Goal: Task Accomplishment & Management: Manage account settings

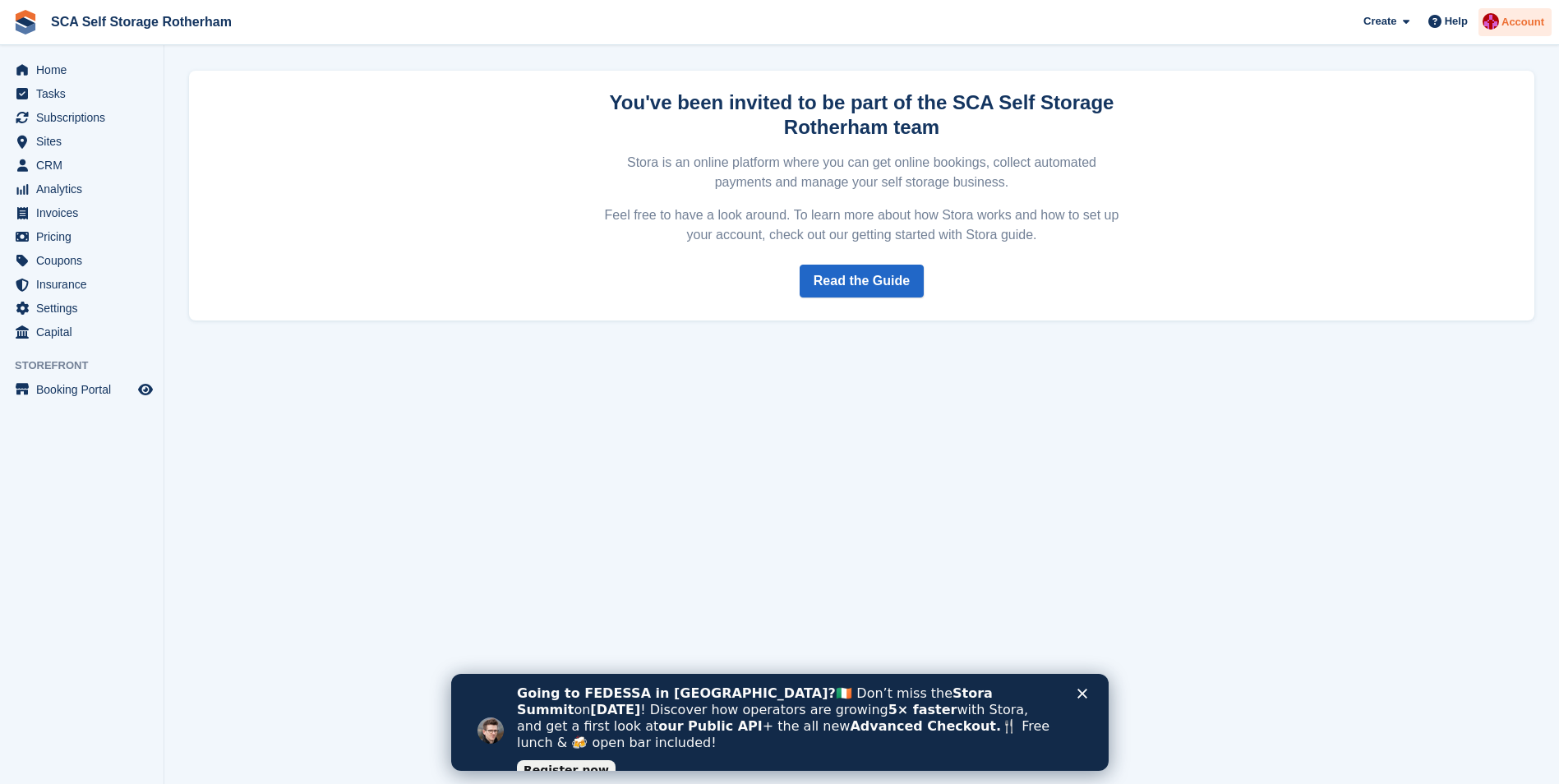
click at [1498, 20] on img at bounding box center [1490, 22] width 17 height 17
click at [77, 111] on span "Subscriptions" at bounding box center [85, 118] width 99 height 23
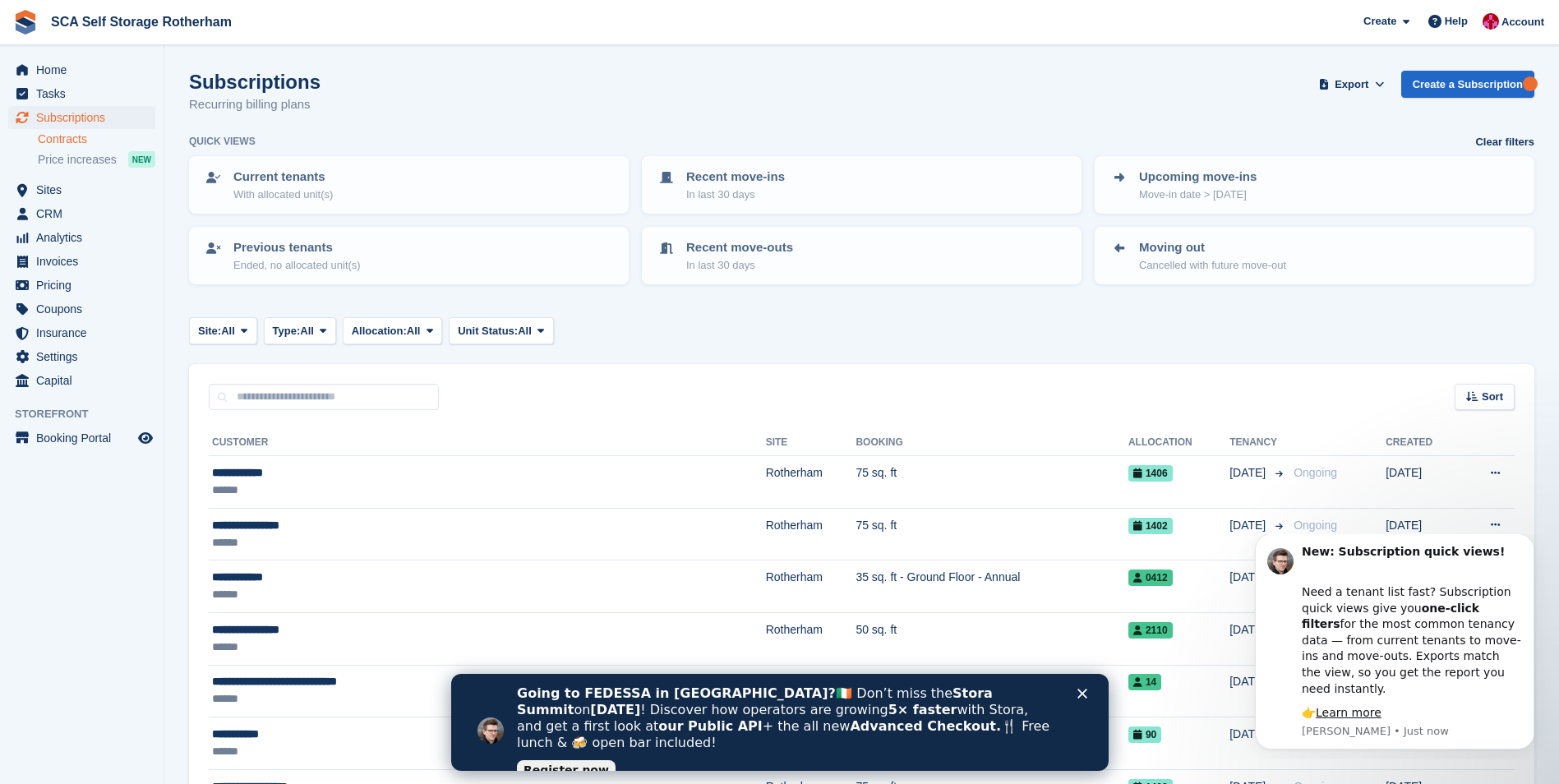
click at [89, 143] on link "Contracts" at bounding box center [97, 139] width 118 height 16
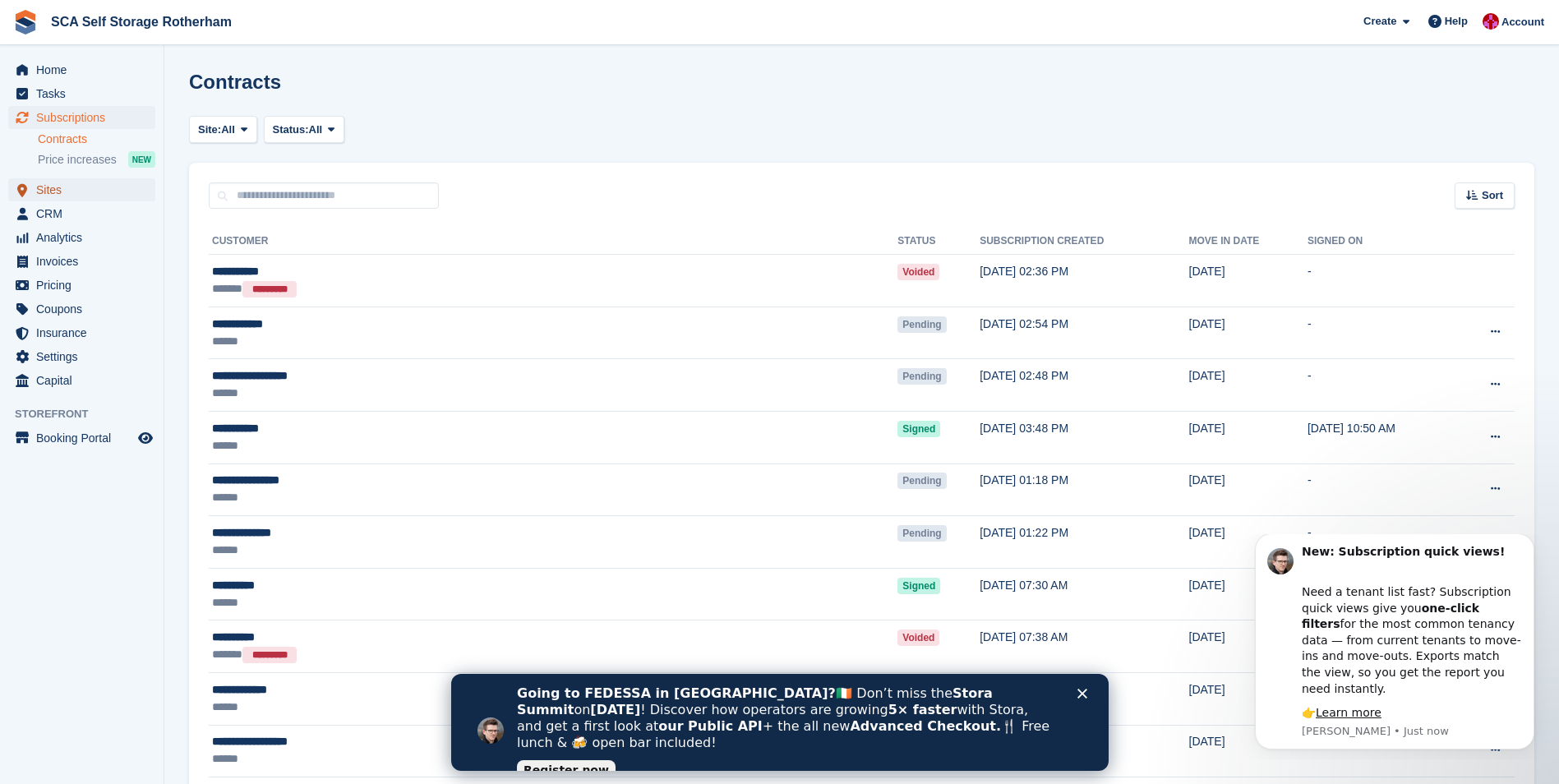
click at [84, 191] on span "Sites" at bounding box center [85, 190] width 99 height 23
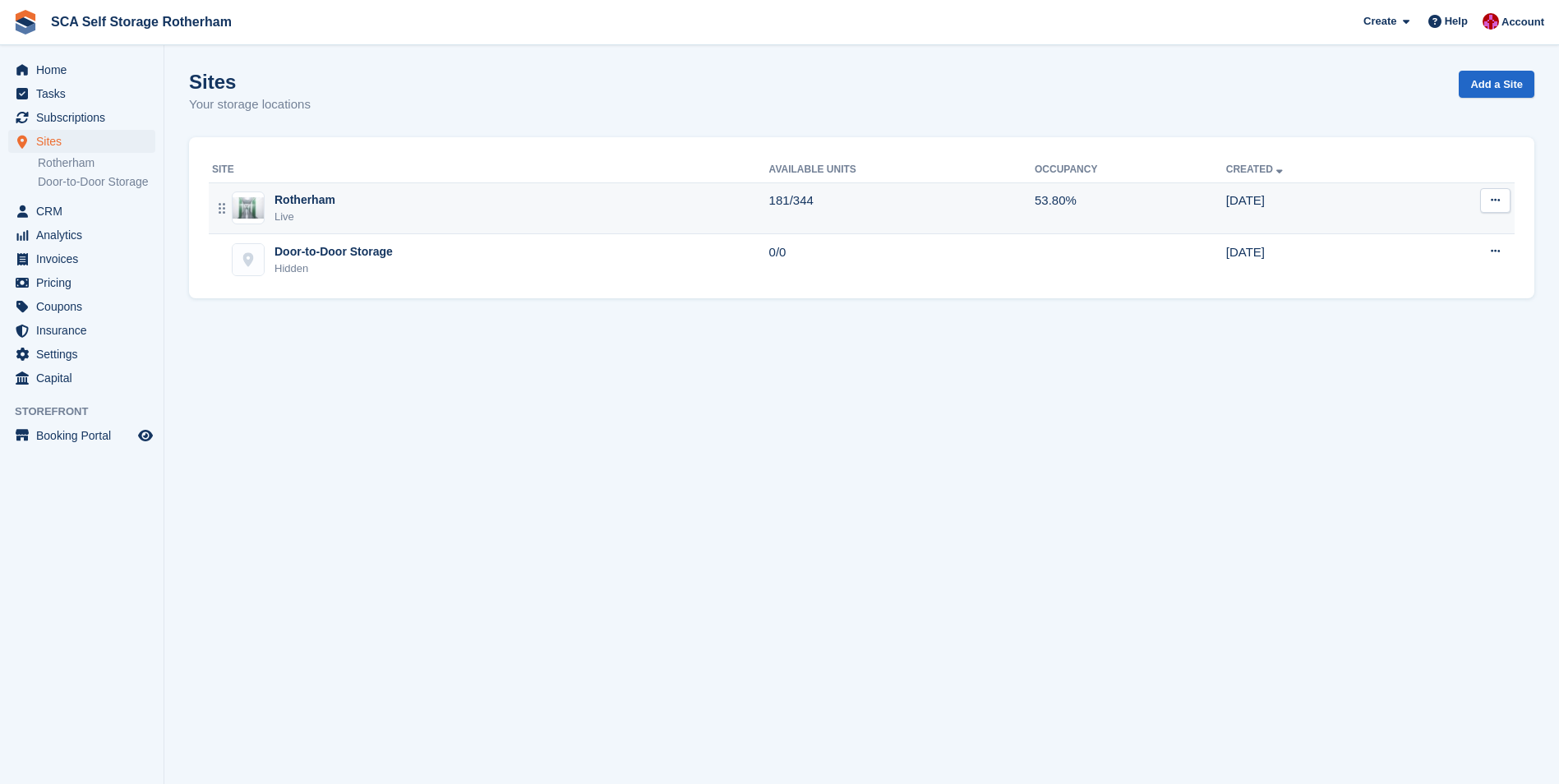
click at [361, 215] on div "Rotherham Live" at bounding box center [491, 208] width 557 height 34
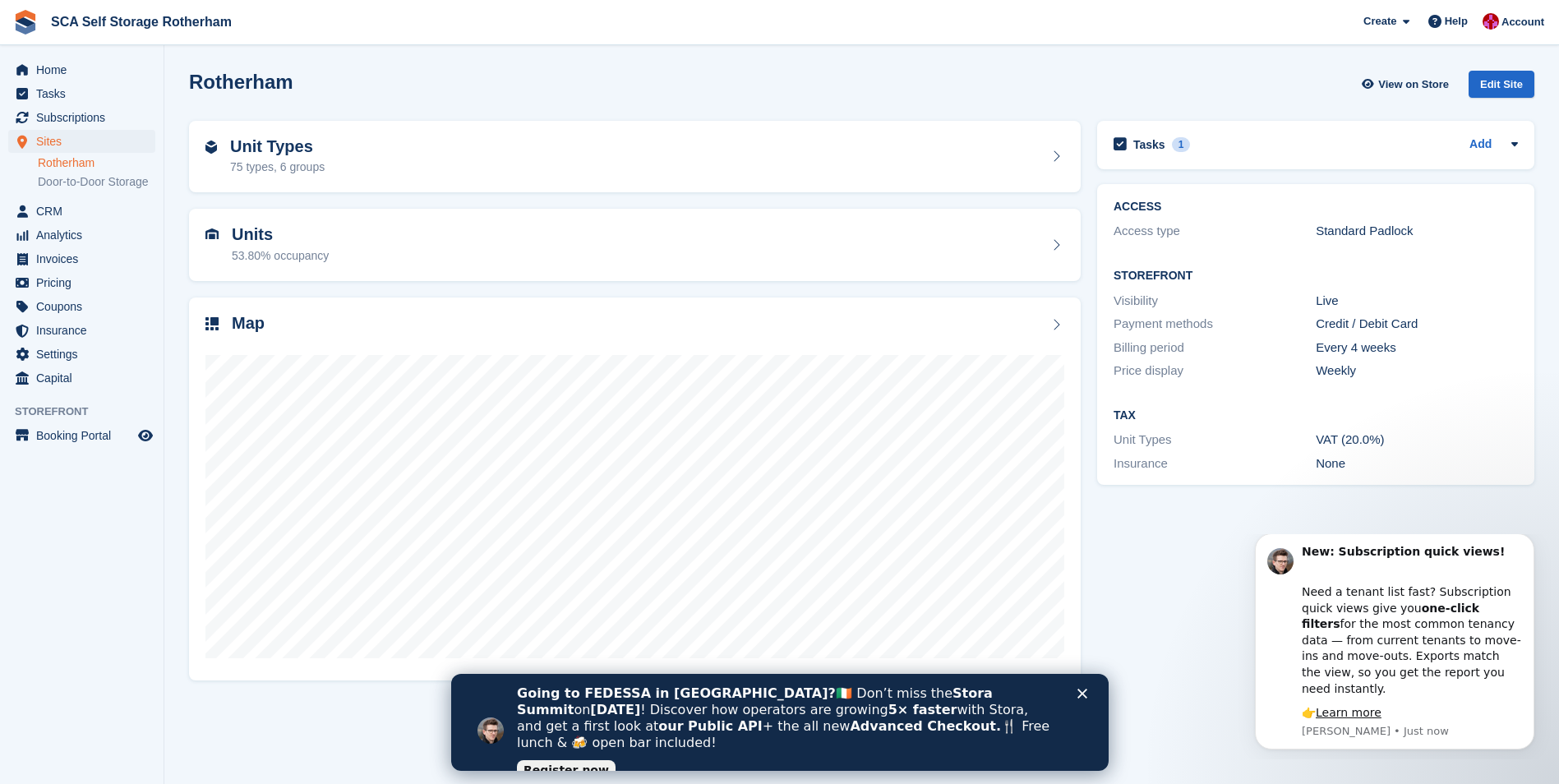
click at [1092, 695] on div "Close" at bounding box center [1085, 694] width 17 height 10
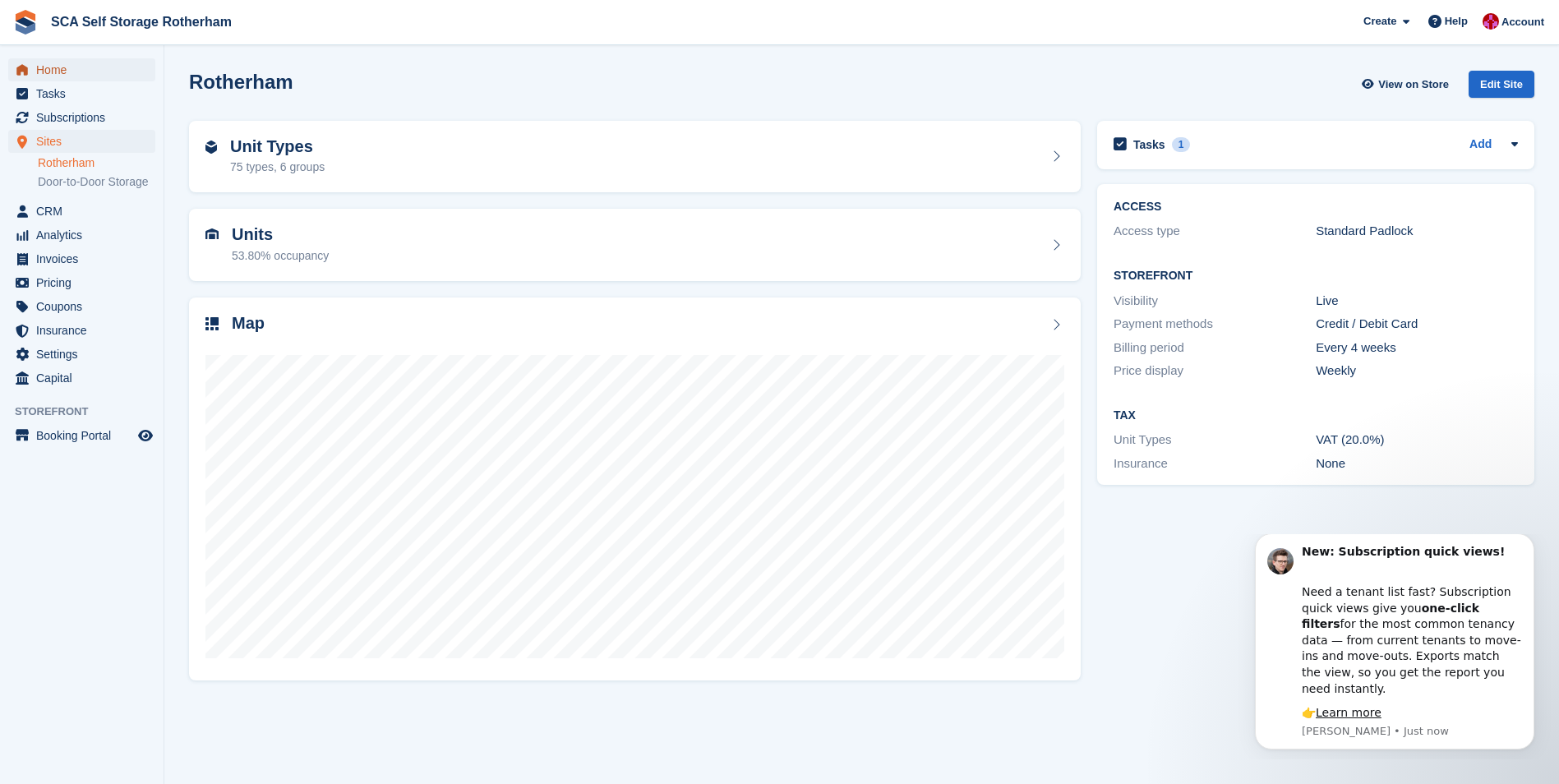
click at [83, 75] on span "Home" at bounding box center [85, 70] width 99 height 23
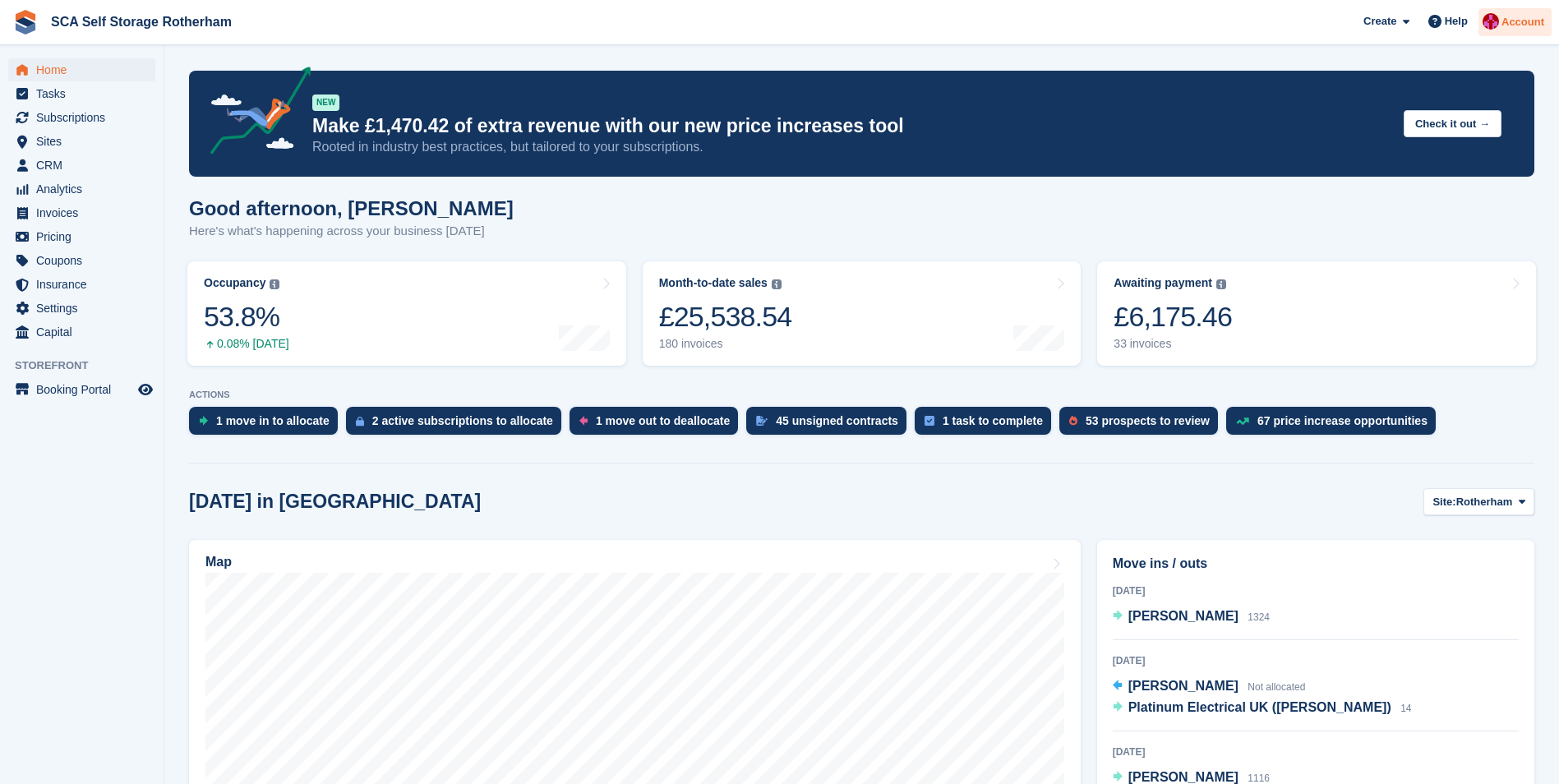
click at [1522, 28] on span "Account" at bounding box center [1523, 22] width 43 height 17
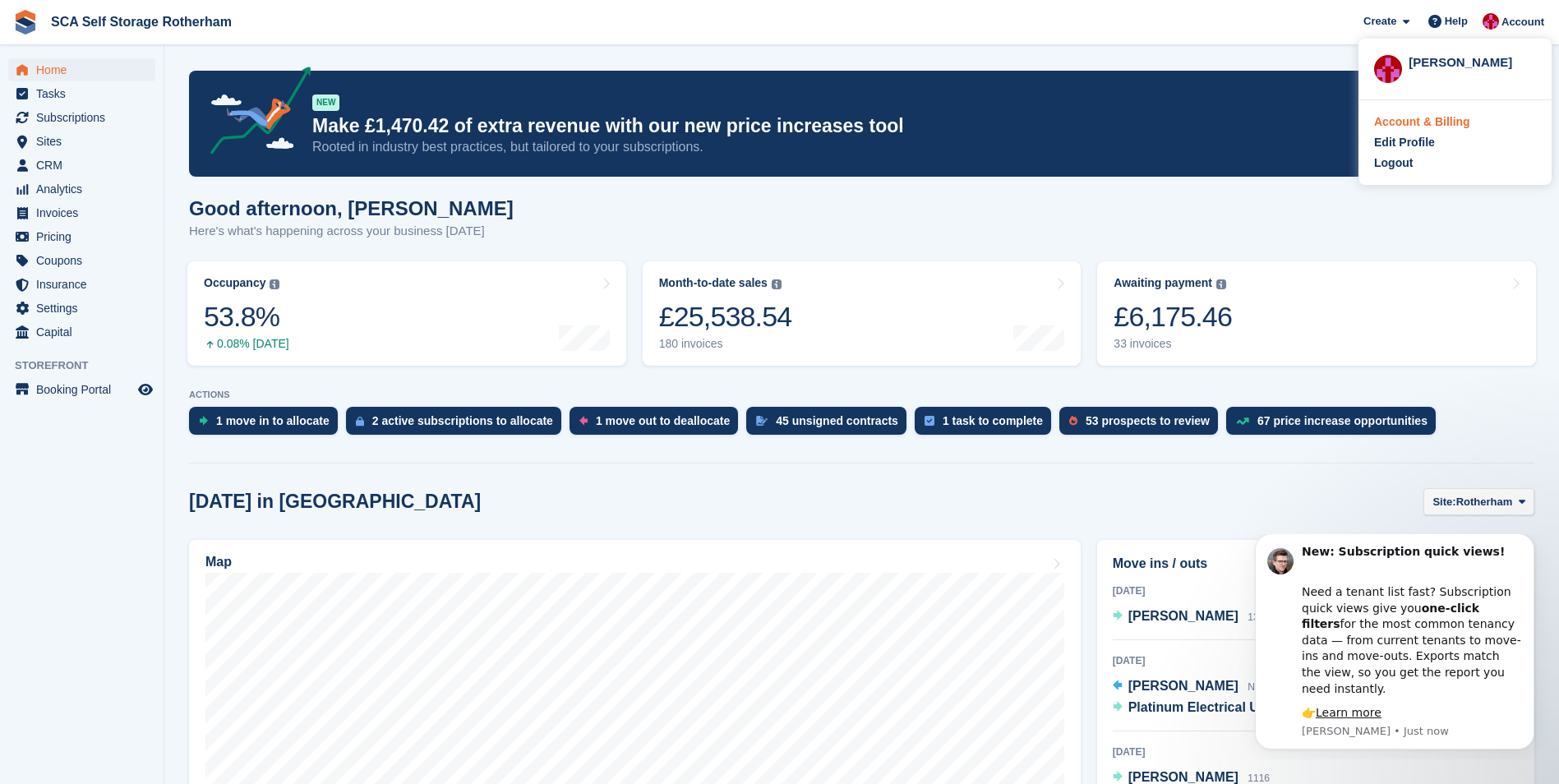
click at [1438, 119] on div "Account & Billing" at bounding box center [1422, 122] width 96 height 17
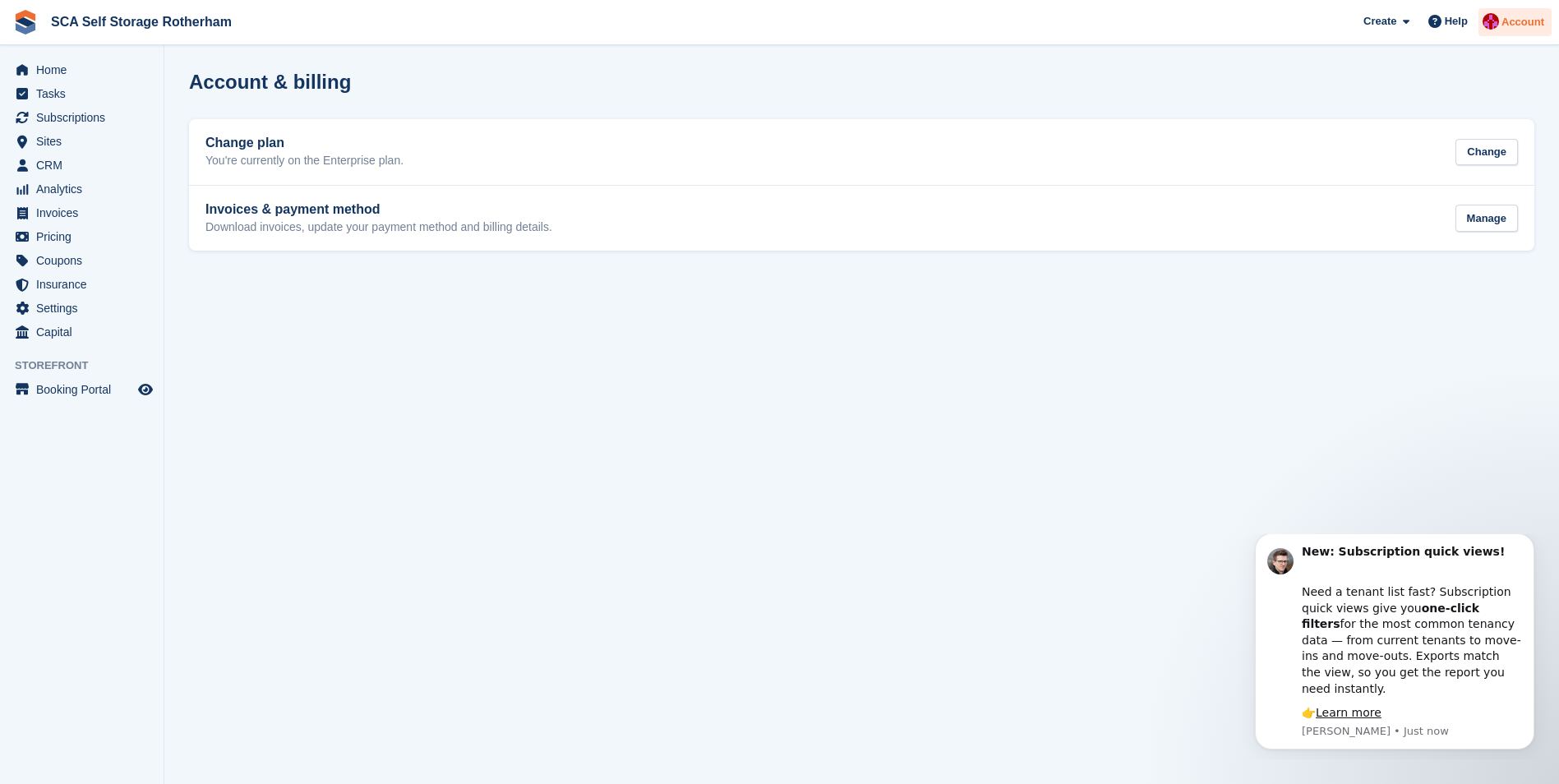
click at [1515, 21] on span "Account" at bounding box center [1523, 22] width 43 height 17
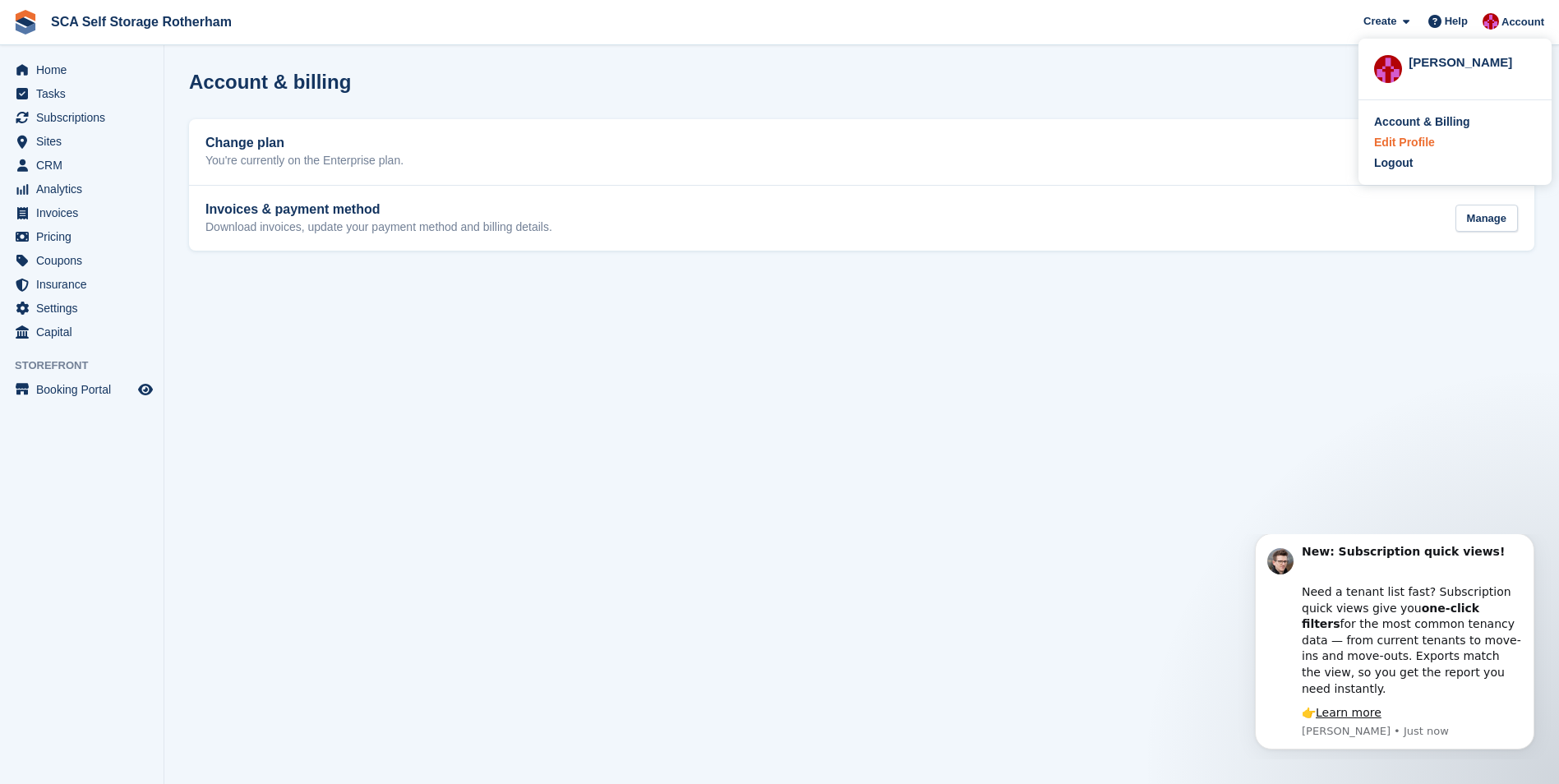
click at [1409, 138] on div "Edit Profile" at bounding box center [1404, 143] width 61 height 17
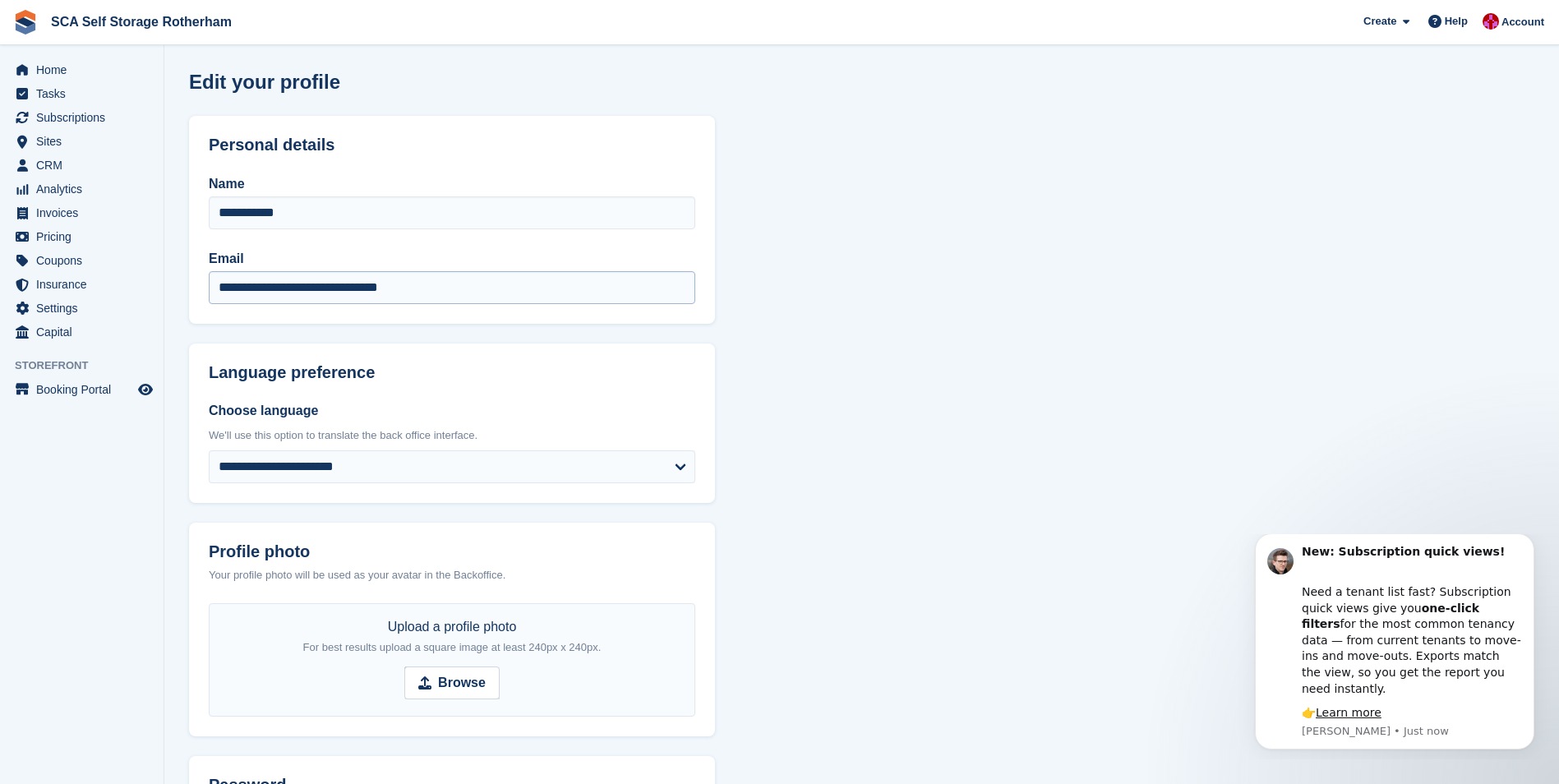
click at [433, 283] on input "**********" at bounding box center [452, 288] width 487 height 33
click at [458, 211] on input "**********" at bounding box center [452, 213] width 487 height 33
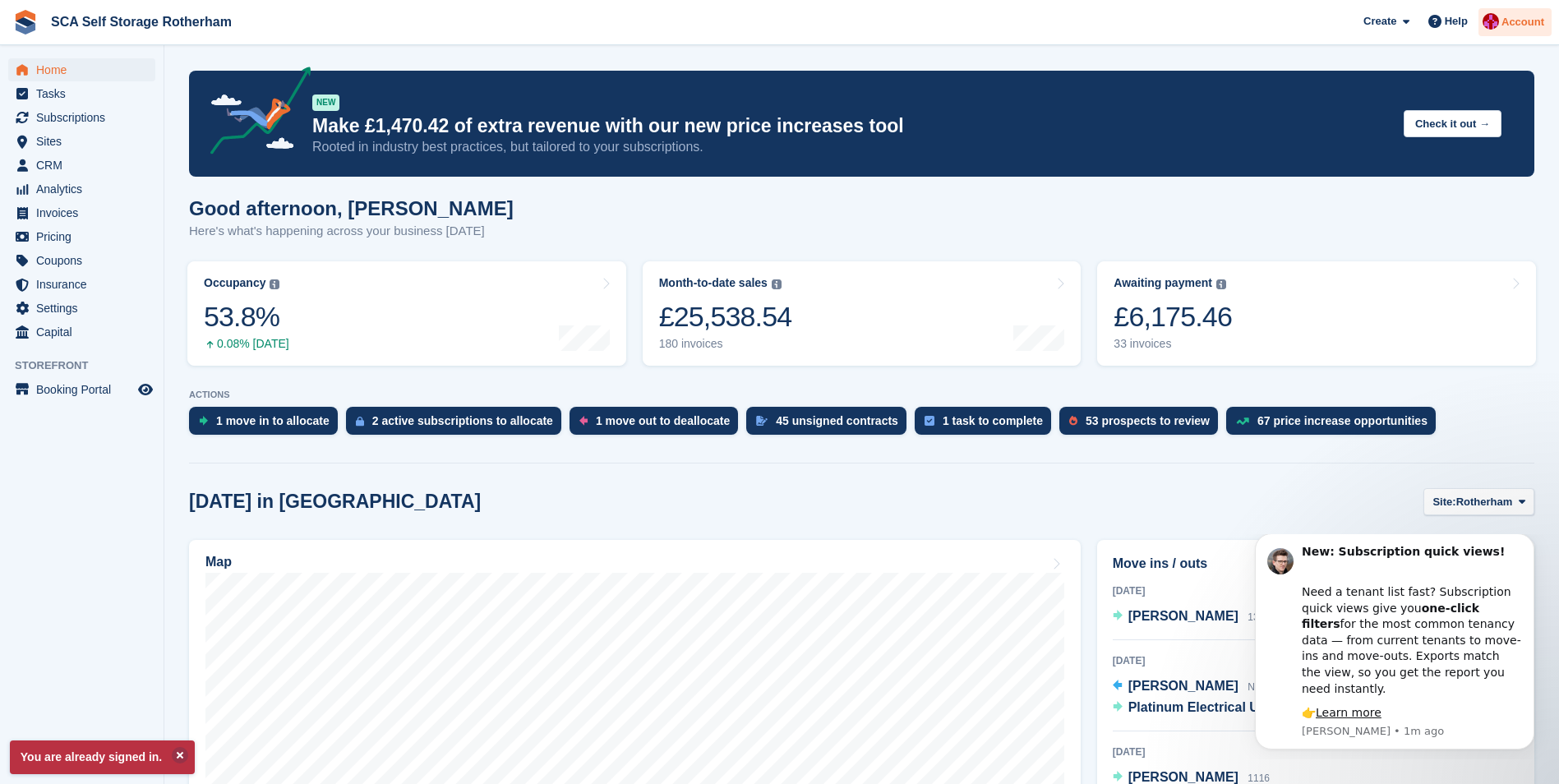
click at [1513, 16] on span "Account" at bounding box center [1523, 22] width 43 height 17
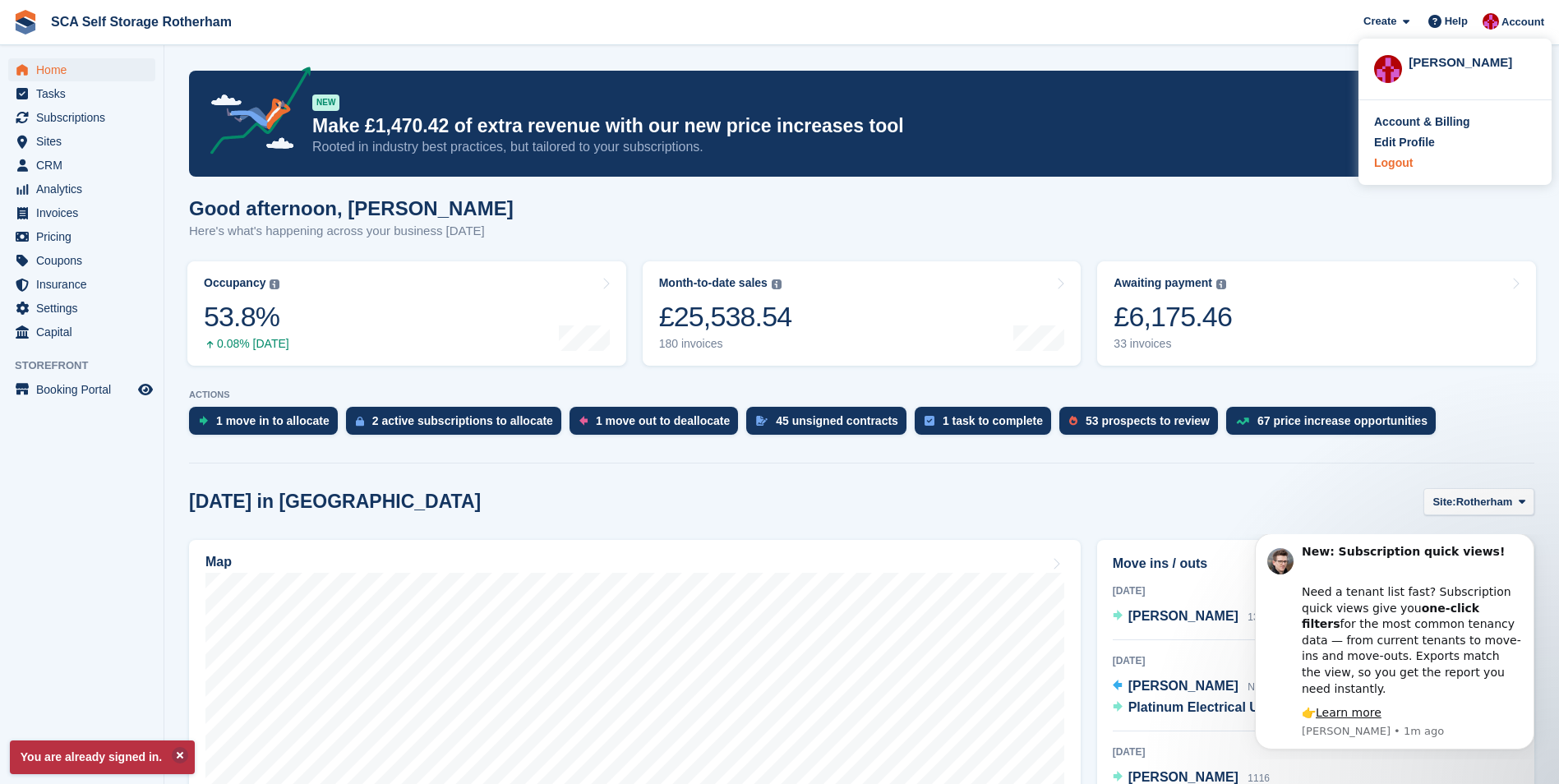
click at [1411, 164] on div "Logout" at bounding box center [1455, 162] width 162 height 17
